Goal: Transaction & Acquisition: Purchase product/service

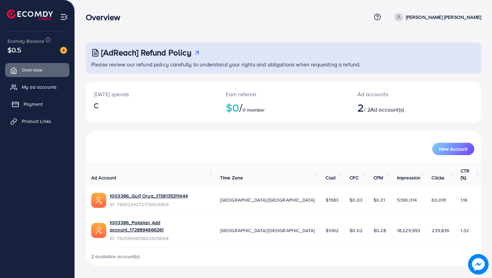
click at [44, 105] on link "Payment" at bounding box center [37, 104] width 64 height 14
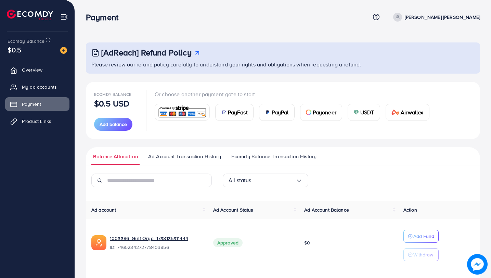
scroll to position [66, 0]
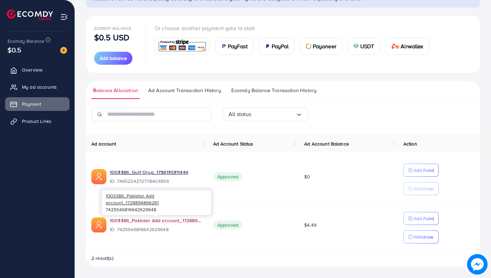
click at [140, 223] on link "1003386_Pakistan Add account_1728894866261" at bounding box center [156, 220] width 92 height 7
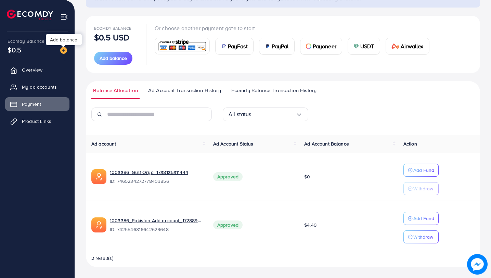
click at [64, 51] on img at bounding box center [63, 50] width 7 height 7
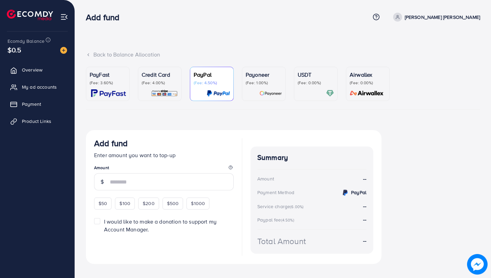
click at [165, 83] on p "(Fee: 4.00%)" at bounding box center [160, 82] width 36 height 5
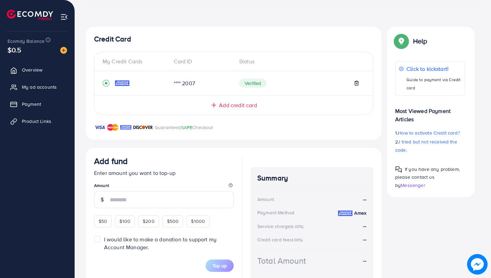
scroll to position [113, 0]
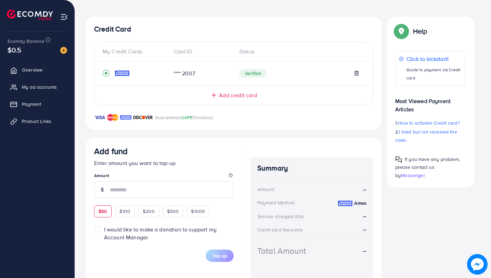
click at [107, 216] on div "$50" at bounding box center [102, 211] width 17 height 12
type input "**"
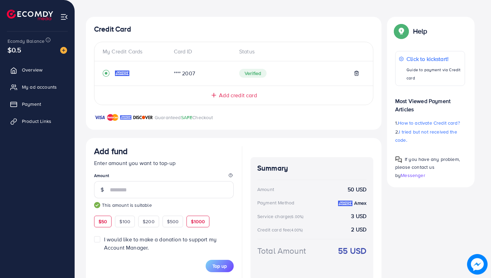
scroll to position [134, 0]
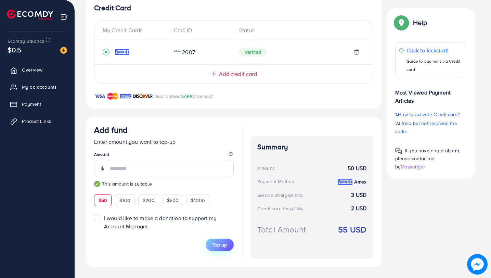
click at [226, 247] on span "Top up" at bounding box center [219, 244] width 14 height 7
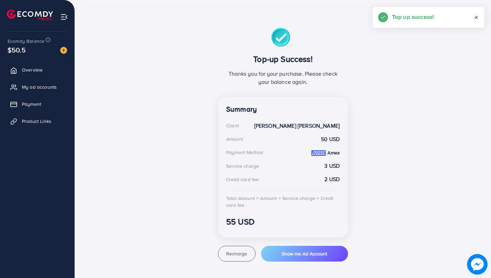
scroll to position [102, 0]
click at [49, 107] on link "Payment" at bounding box center [37, 104] width 64 height 14
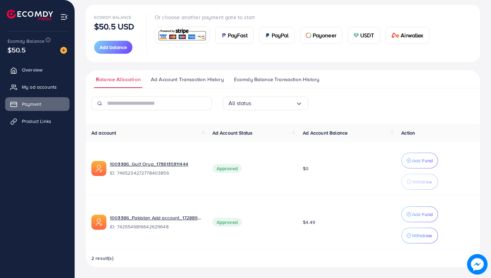
scroll to position [77, 0]
